Goal: Navigation & Orientation: Find specific page/section

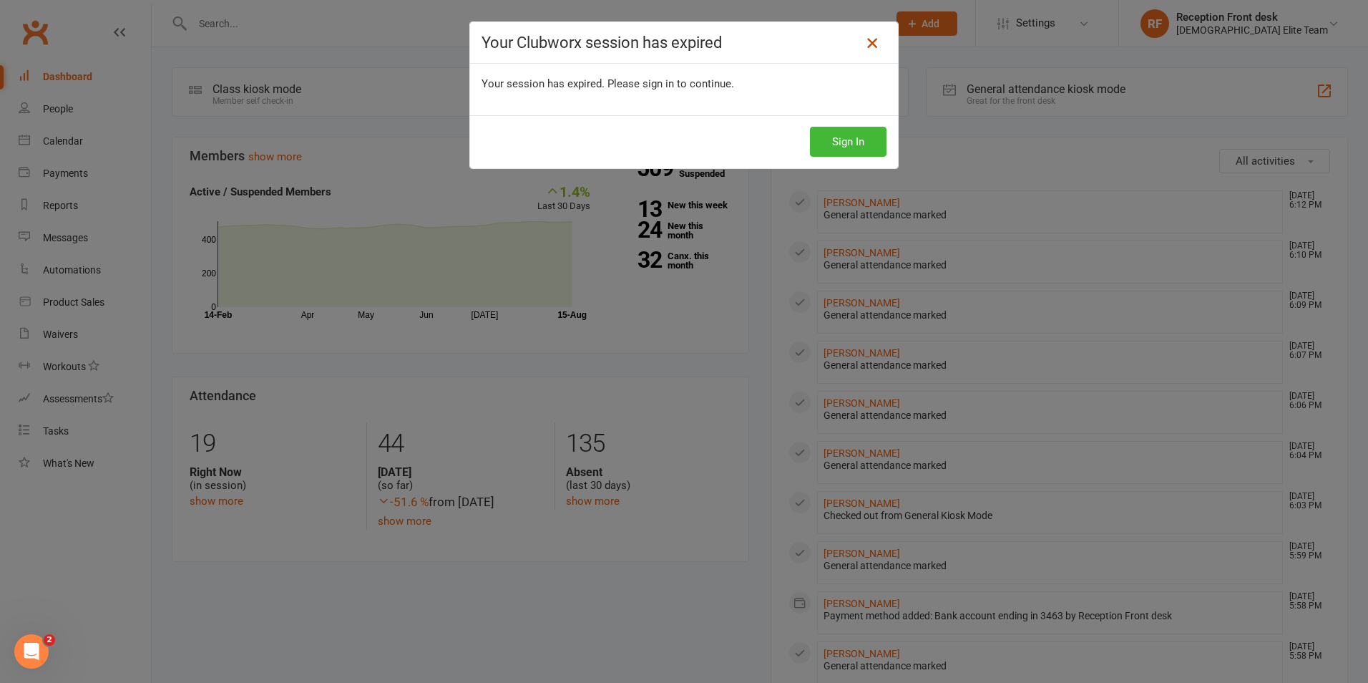
click at [870, 43] on icon at bounding box center [872, 42] width 17 height 17
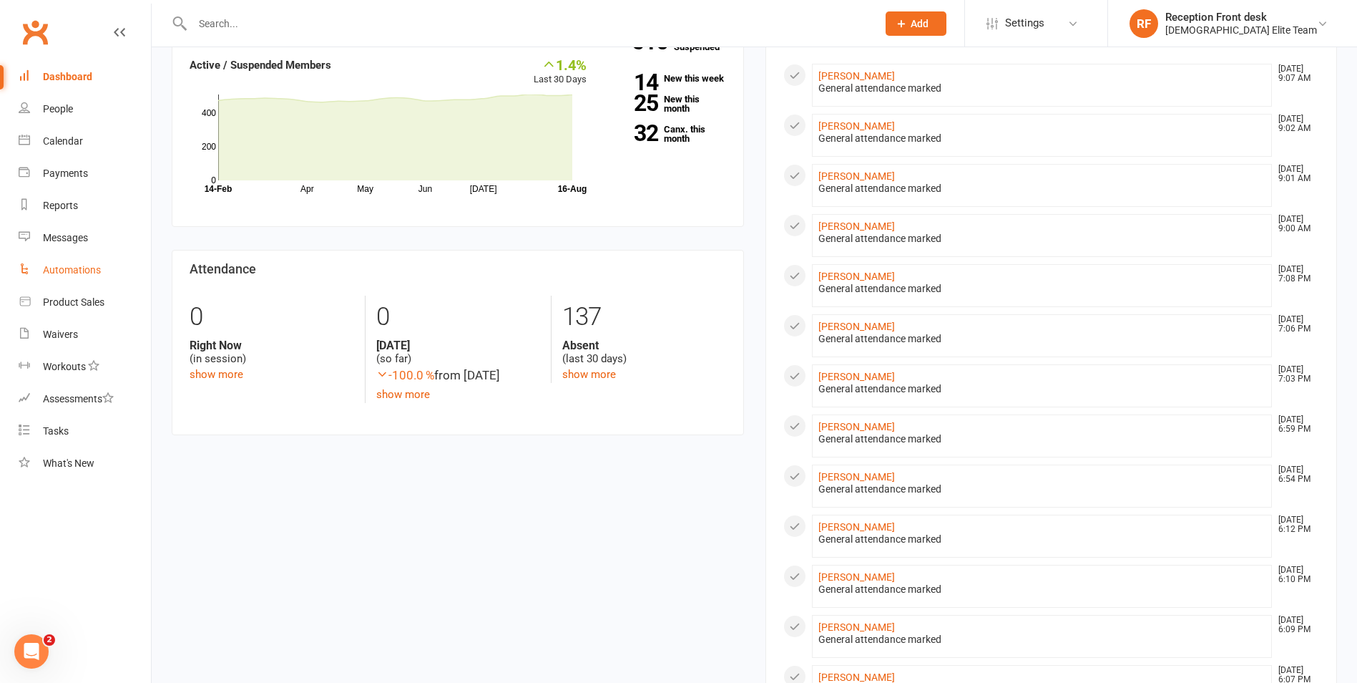
scroll to position [72, 0]
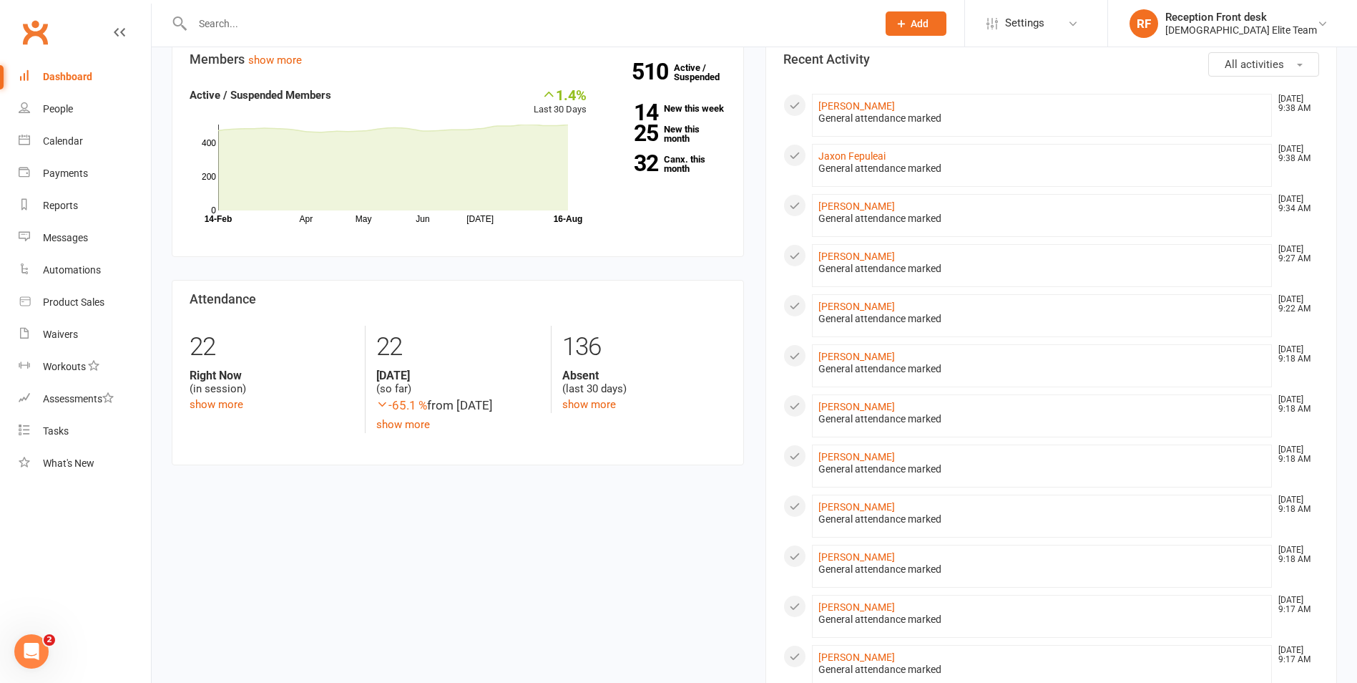
scroll to position [72, 0]
